Goal: Obtain resource: Download file/media

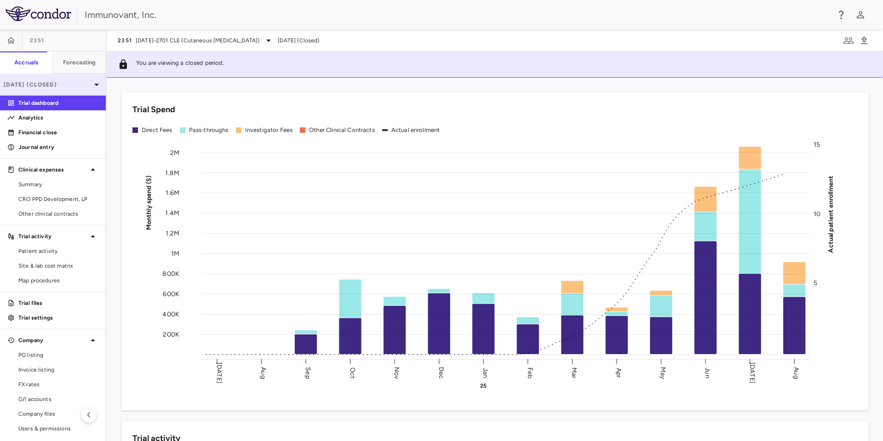
click at [76, 85] on p "[DATE] (Closed)" at bounding box center [47, 85] width 87 height 8
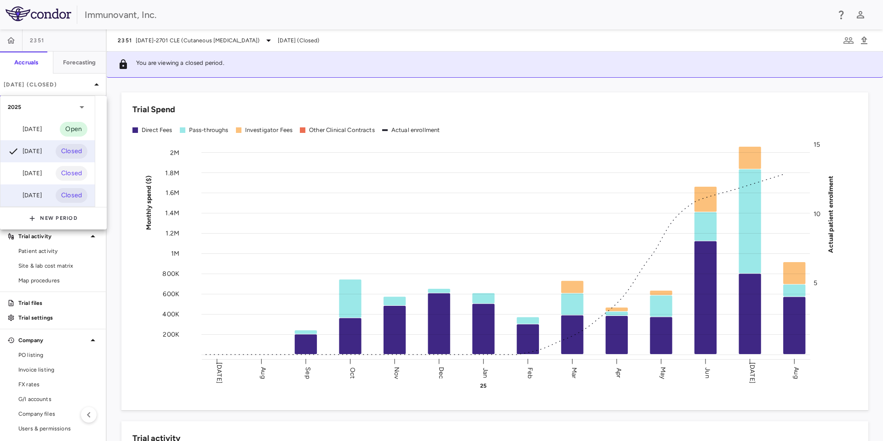
click at [39, 197] on div "[DATE]" at bounding box center [25, 195] width 34 height 11
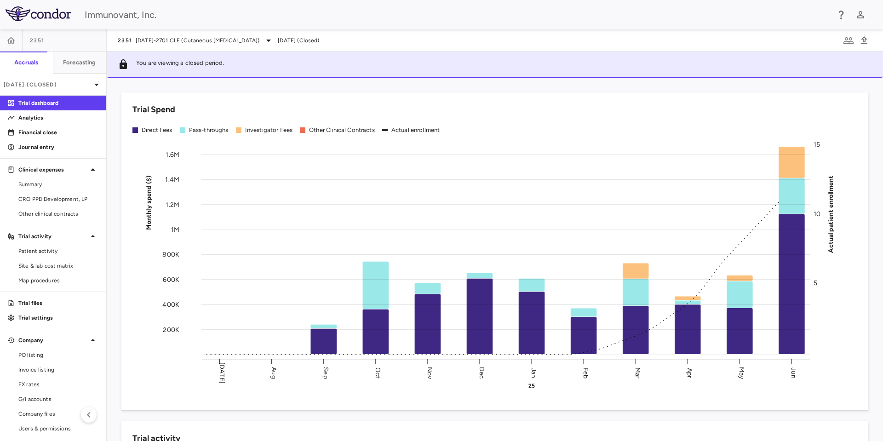
scroll to position [2, 0]
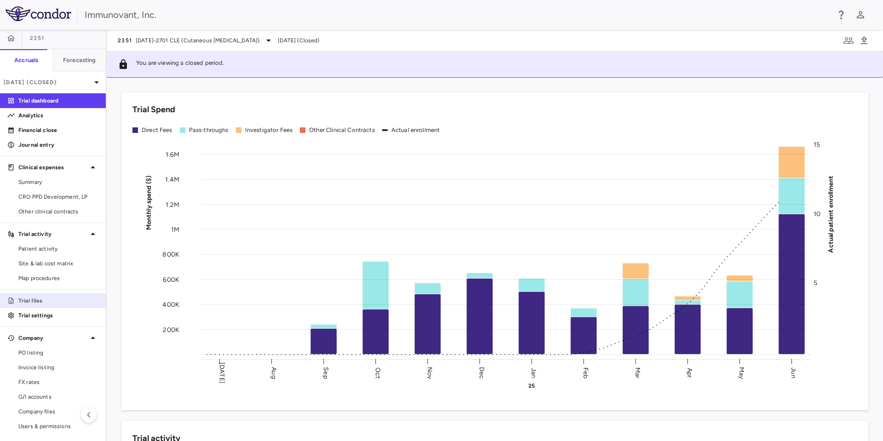
click at [39, 303] on p "Trial files" at bounding box center [58, 301] width 80 height 8
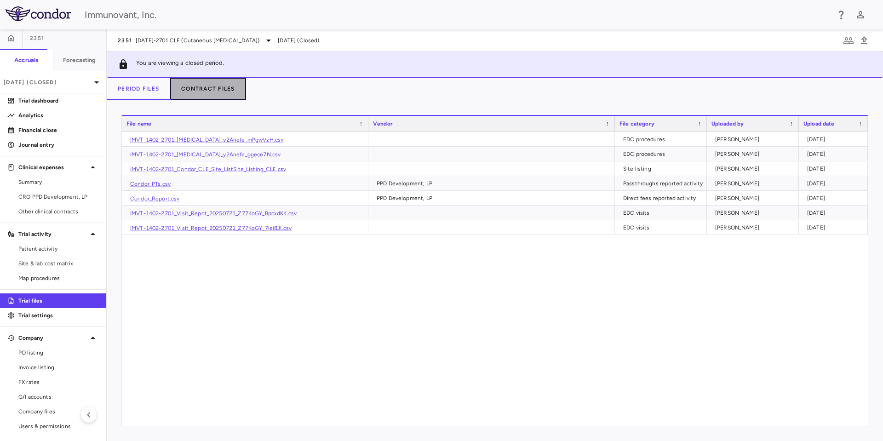
click at [225, 85] on button "Contract Files" at bounding box center [208, 89] width 76 height 22
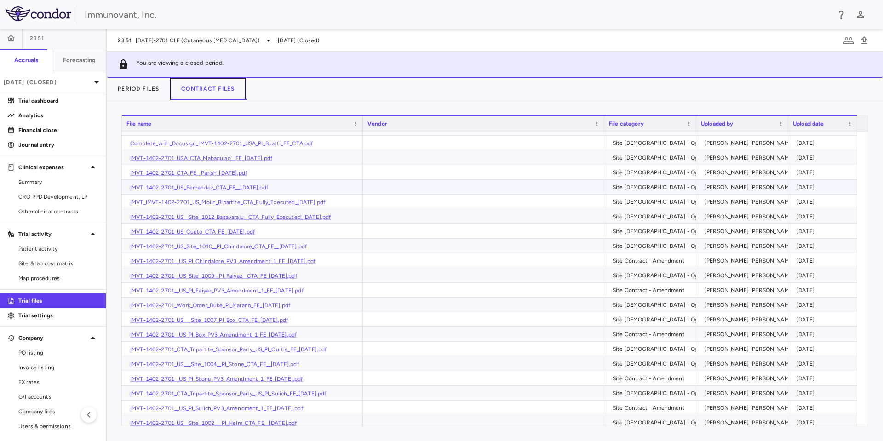
scroll to position [1443, 0]
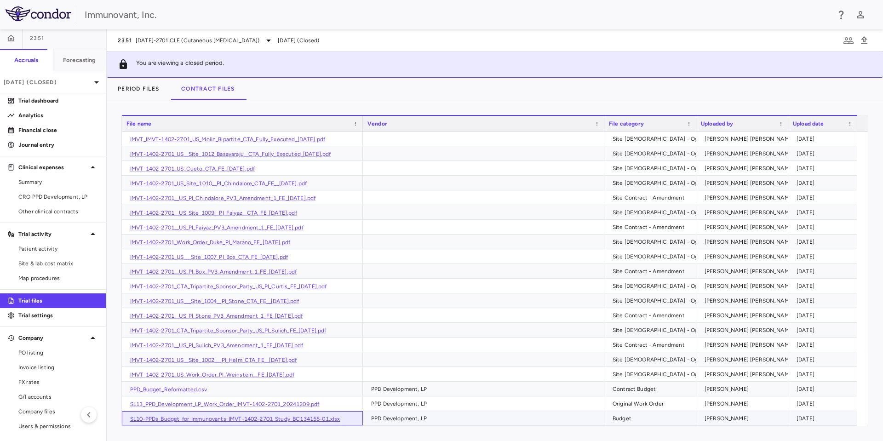
click at [242, 419] on link "SL10-PPDs_Budget_for_Immunovants_IMVT-1402-2701_Study_BC134155-01.xlsx" at bounding box center [235, 419] width 210 height 6
